Goal: Find specific page/section: Find specific page/section

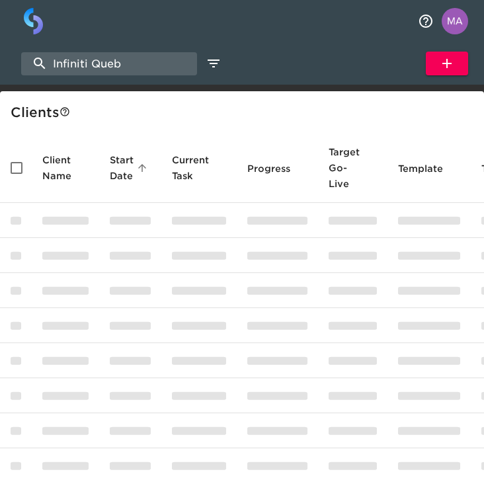
select select "10"
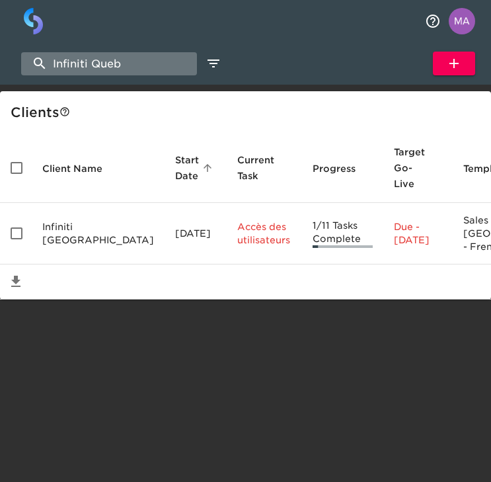
click at [125, 61] on input "Infiniti Queb" at bounding box center [109, 63] width 176 height 23
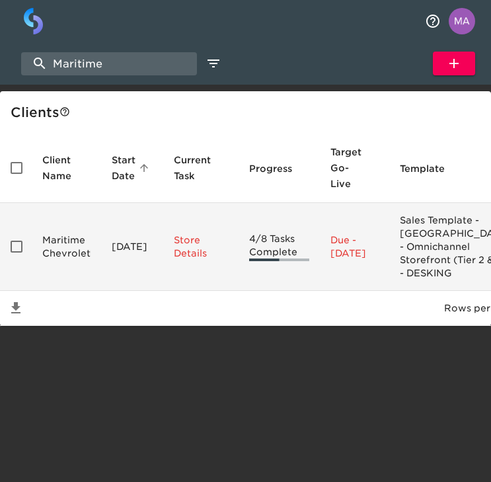
type input "Maritime"
click at [66, 256] on td "Maritime Chevrolet" at bounding box center [66, 247] width 69 height 88
